Goal: Task Accomplishment & Management: Manage account settings

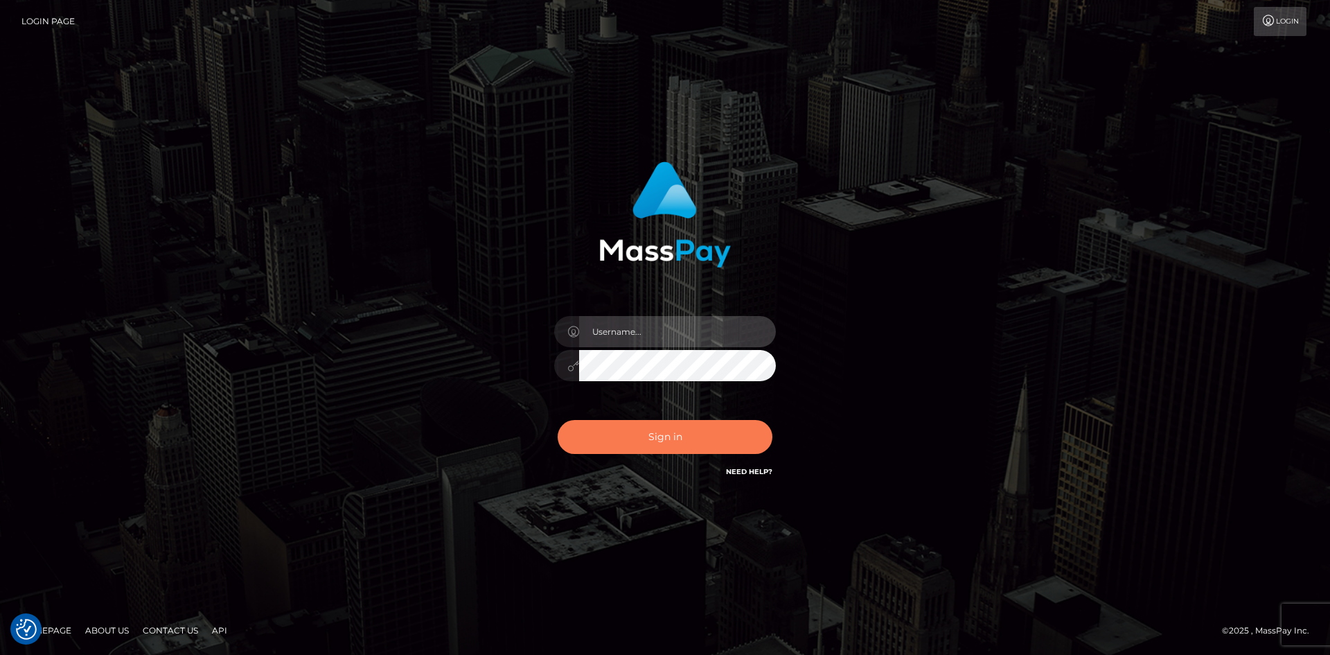
type input "Christine.ace"
click at [678, 429] on button "Sign in" at bounding box center [665, 437] width 215 height 34
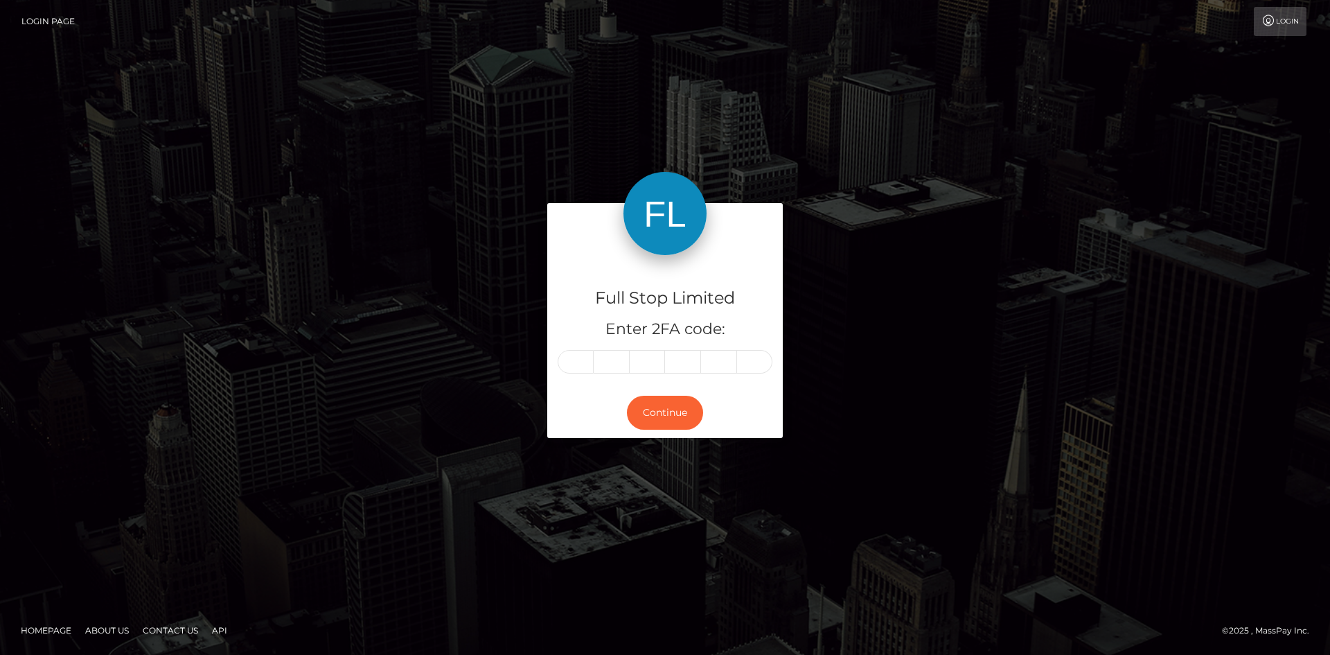
click at [585, 357] on input "text" at bounding box center [576, 362] width 36 height 24
type input "9"
type input "8"
type input "4"
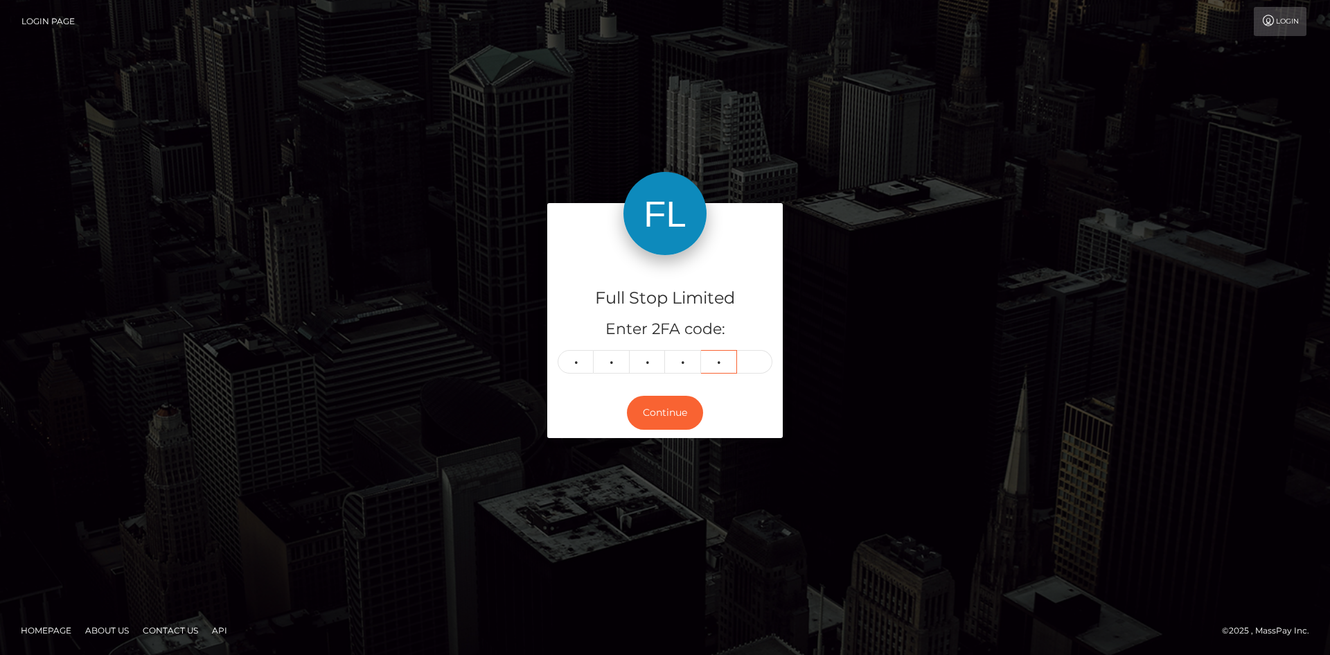
type input "2"
type input "5"
